Goal: Task Accomplishment & Management: Use online tool/utility

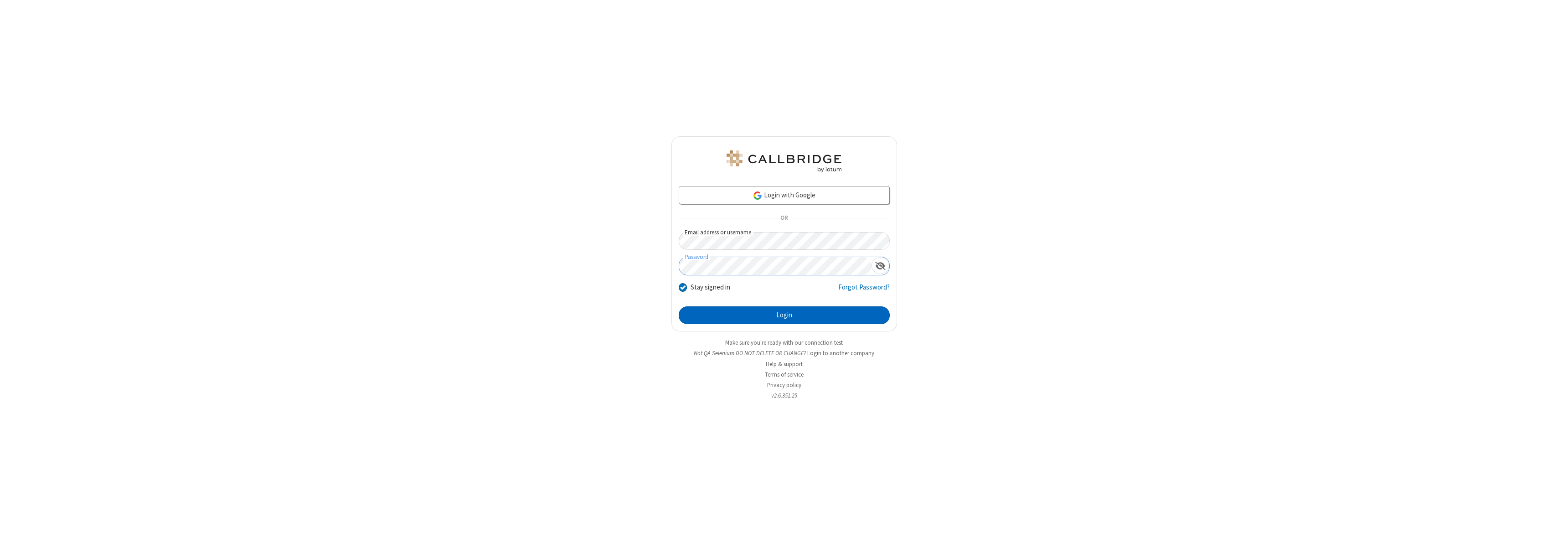
click at [784, 315] on button "Login" at bounding box center [784, 316] width 211 height 18
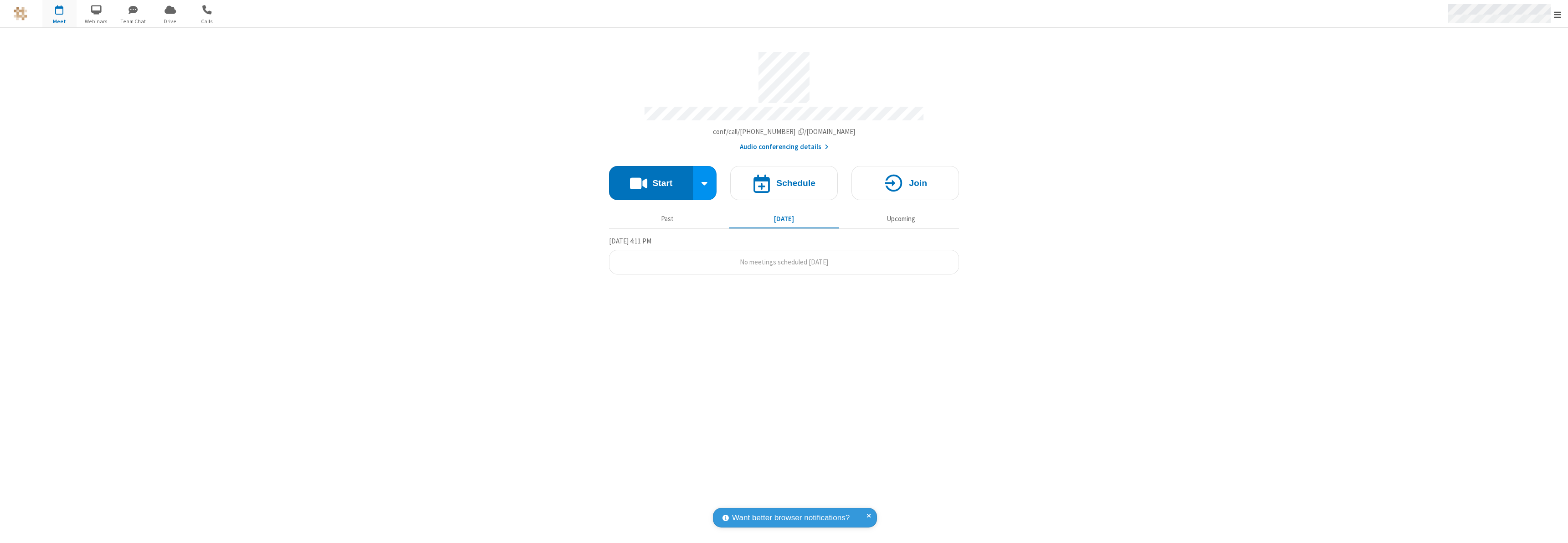
click at [1557, 14] on span "Open menu" at bounding box center [1557, 14] width 8 height 9
click at [59, 14] on span "button" at bounding box center [59, 9] width 34 height 16
click at [784, 179] on h4 "Schedule" at bounding box center [796, 183] width 39 height 8
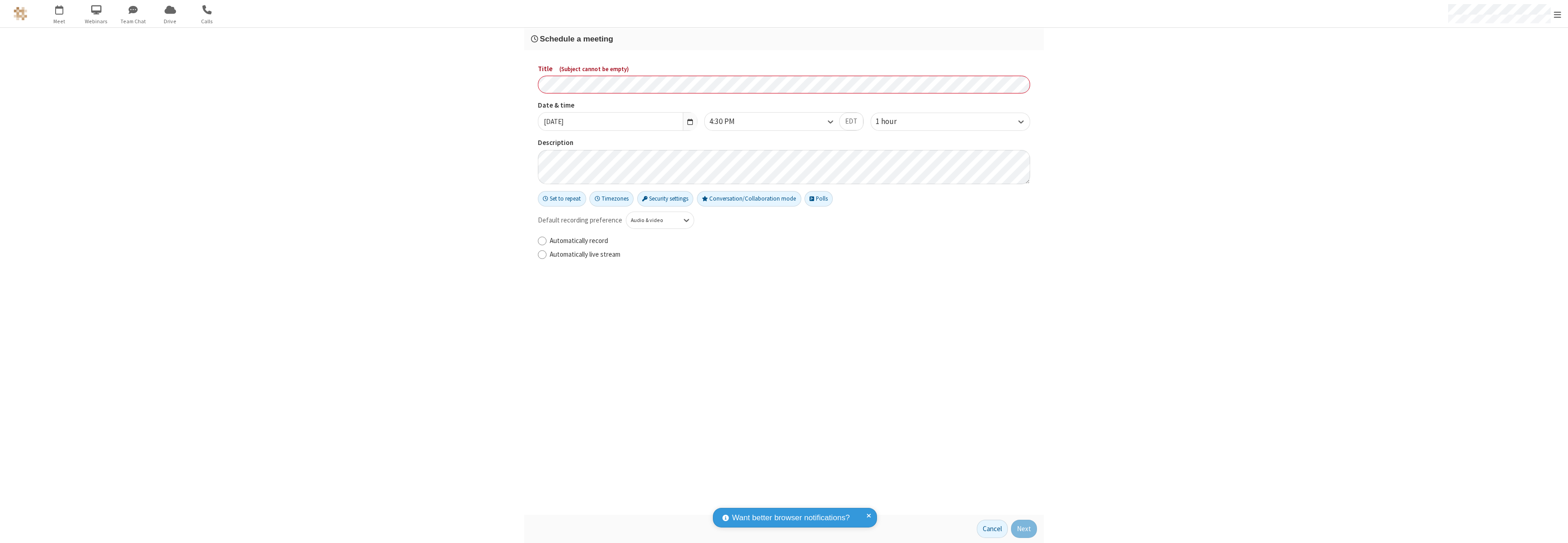
click at [784, 39] on h3 "Schedule a meeting" at bounding box center [784, 39] width 506 height 8
click at [1024, 529] on button "Next" at bounding box center [1024, 529] width 26 height 18
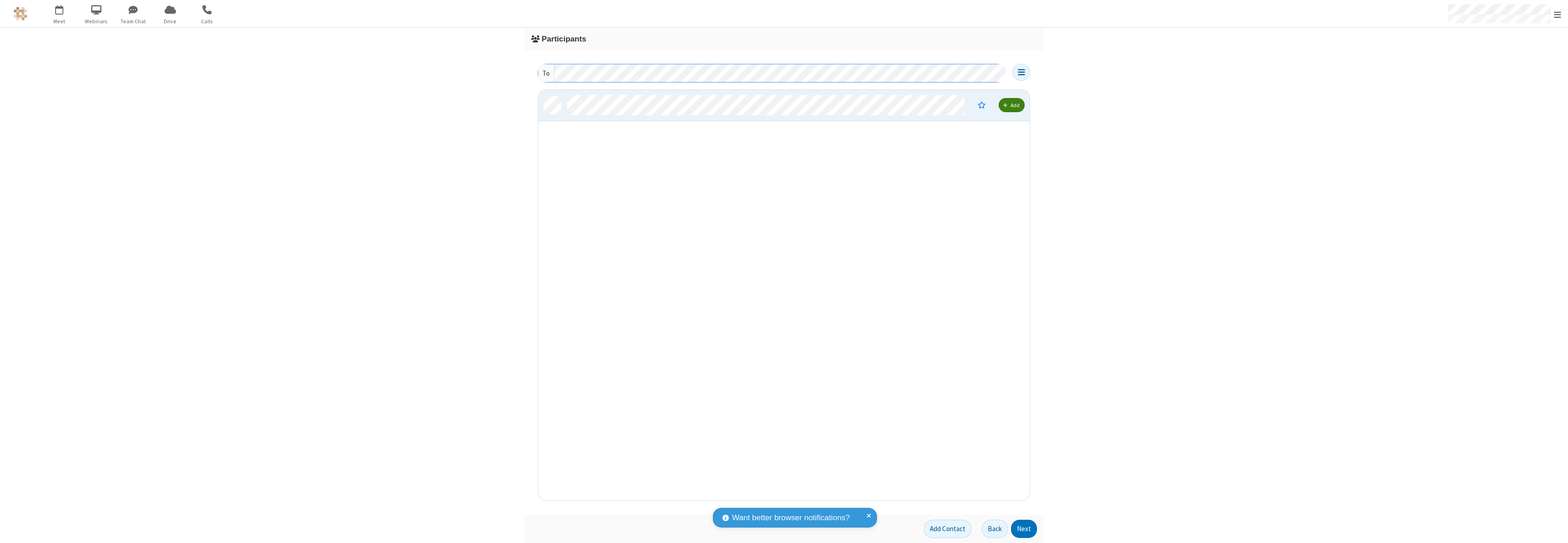
scroll to position [404, 485]
click at [1024, 529] on button "Next" at bounding box center [1024, 529] width 26 height 18
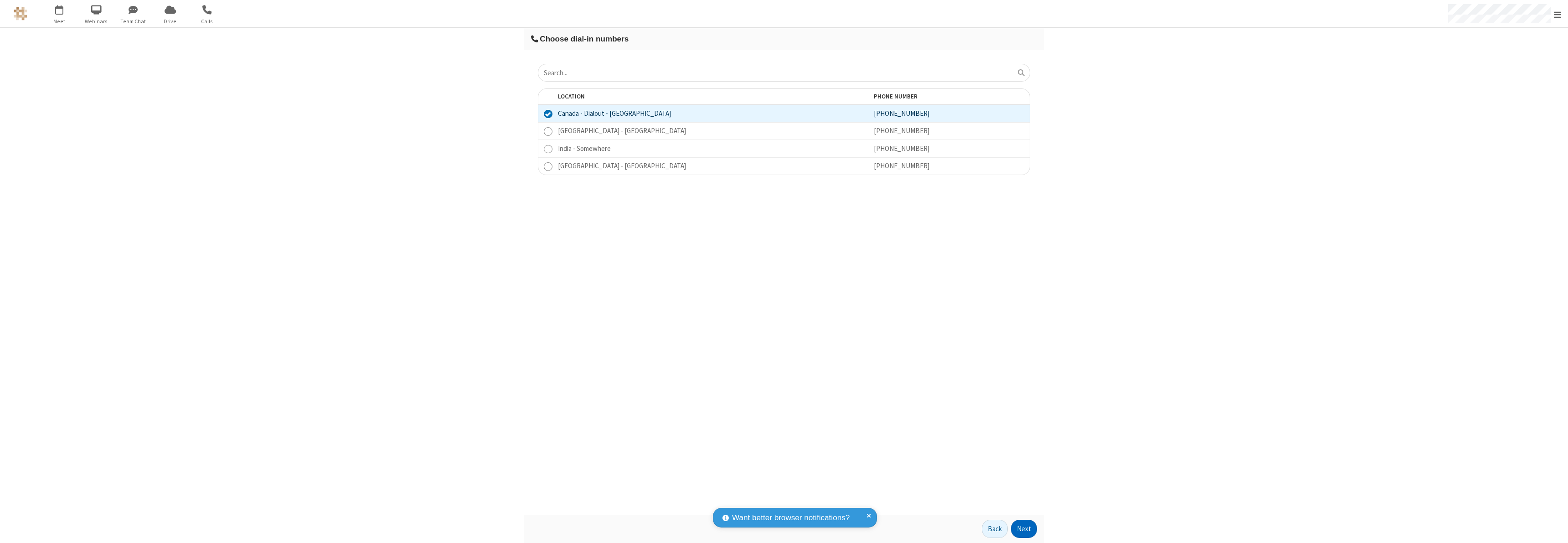
click at [1024, 529] on button "Next" at bounding box center [1024, 529] width 26 height 18
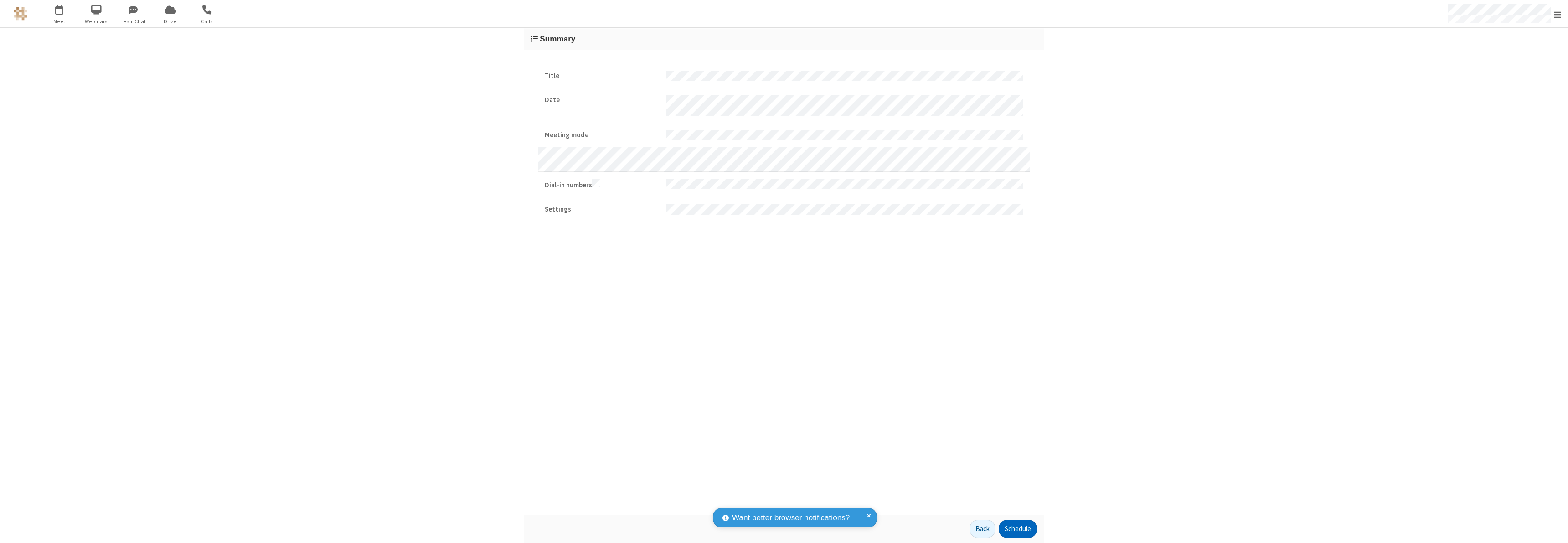
click at [1018, 529] on button "Schedule" at bounding box center [1018, 529] width 39 height 18
